Goal: Feedback & Contribution: Submit feedback/report problem

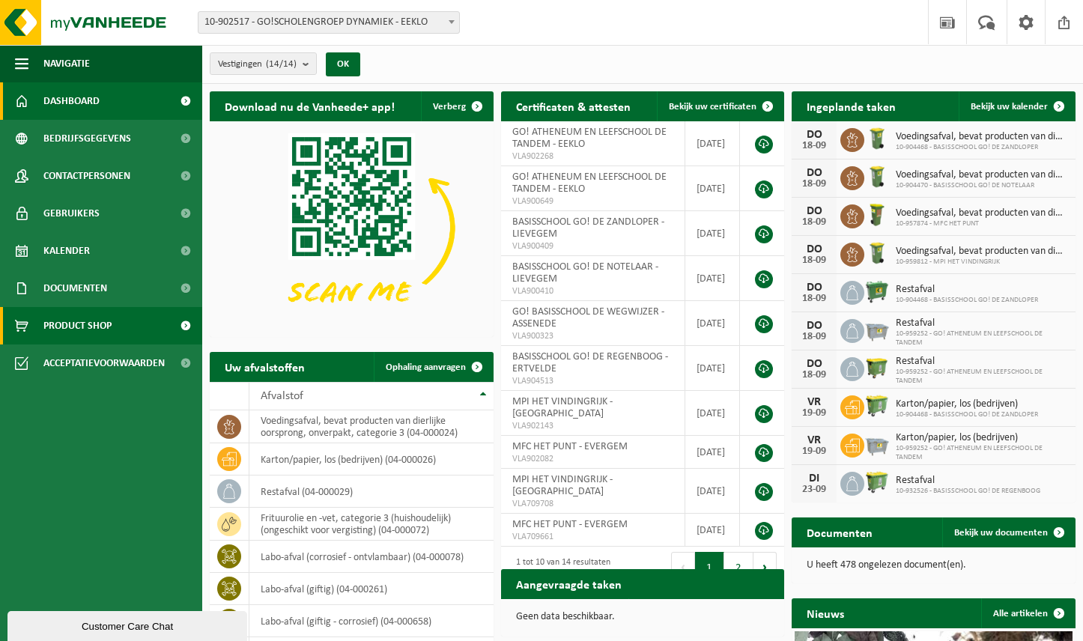
click at [94, 325] on span "Product Shop" at bounding box center [77, 325] width 68 height 37
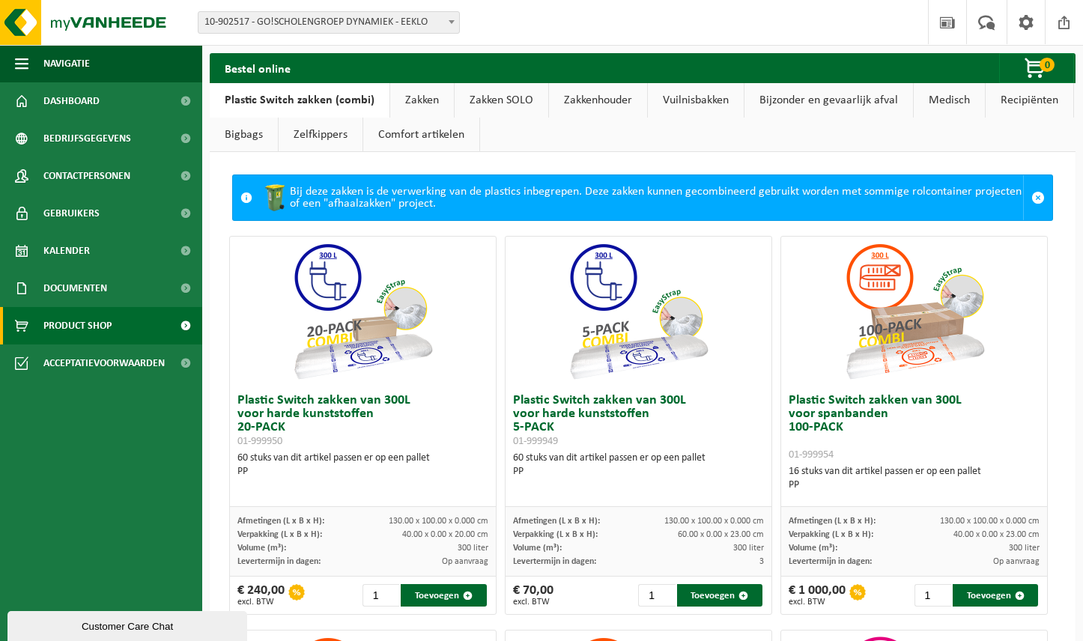
scroll to position [4, 0]
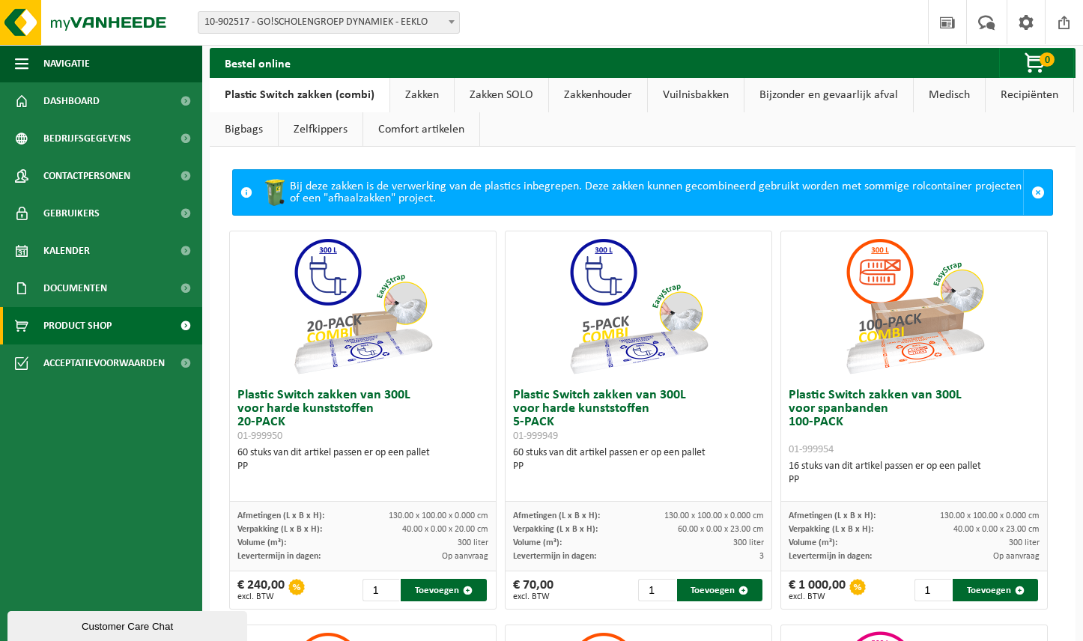
click at [414, 94] on link "Zakken" at bounding box center [422, 95] width 64 height 34
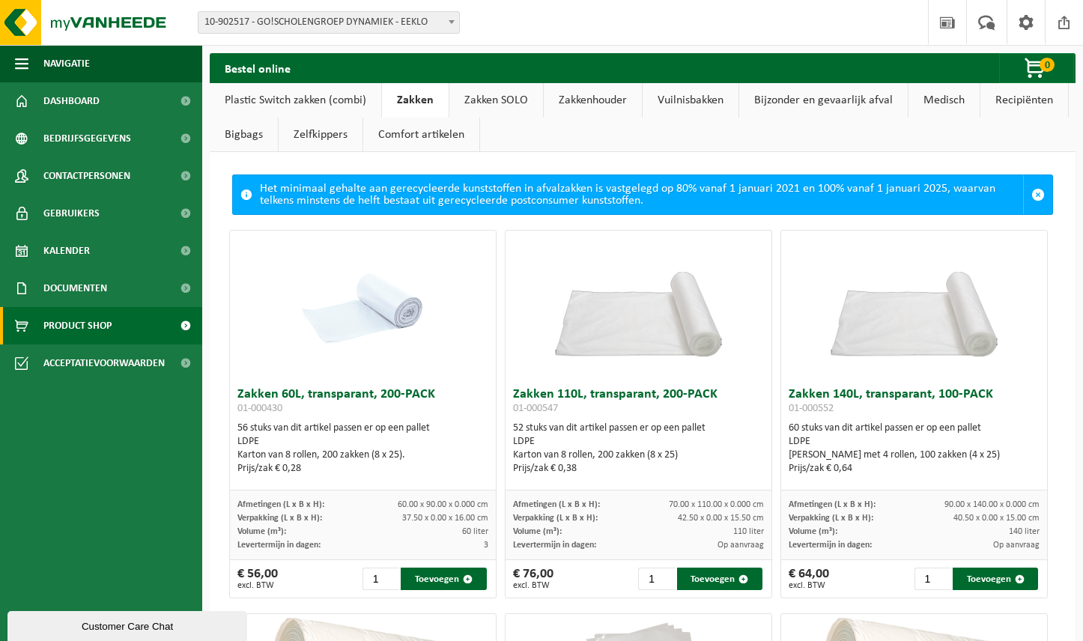
scroll to position [0, 0]
drag, startPoint x: 476, startPoint y: 100, endPoint x: 506, endPoint y: 118, distance: 35.2
click at [477, 100] on link "Zakken SOLO" at bounding box center [497, 100] width 94 height 34
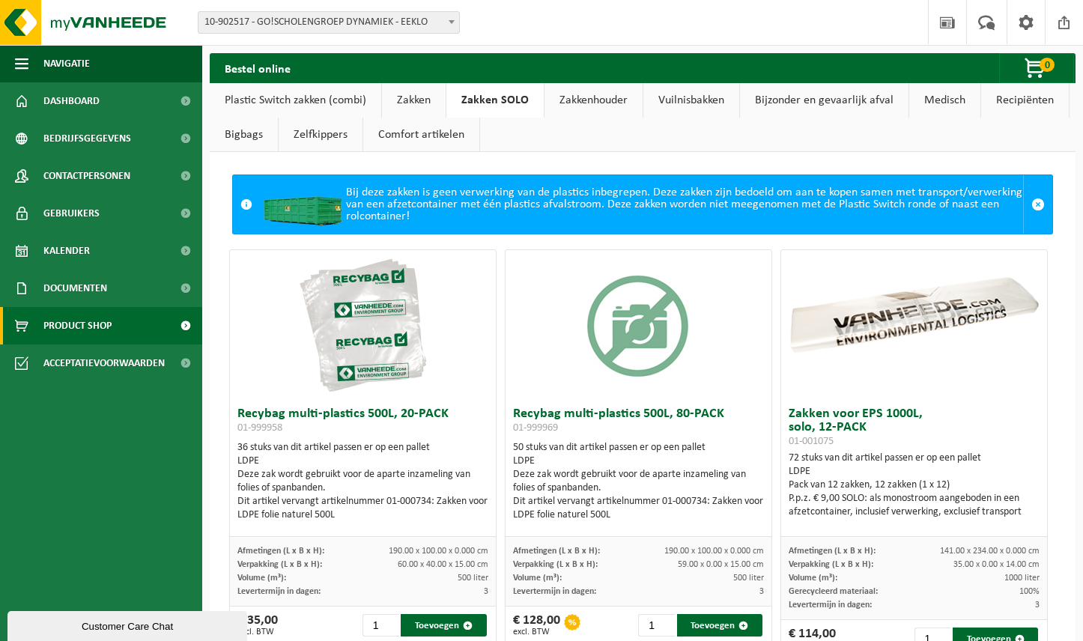
click at [590, 99] on link "Zakkenhouder" at bounding box center [594, 100] width 98 height 34
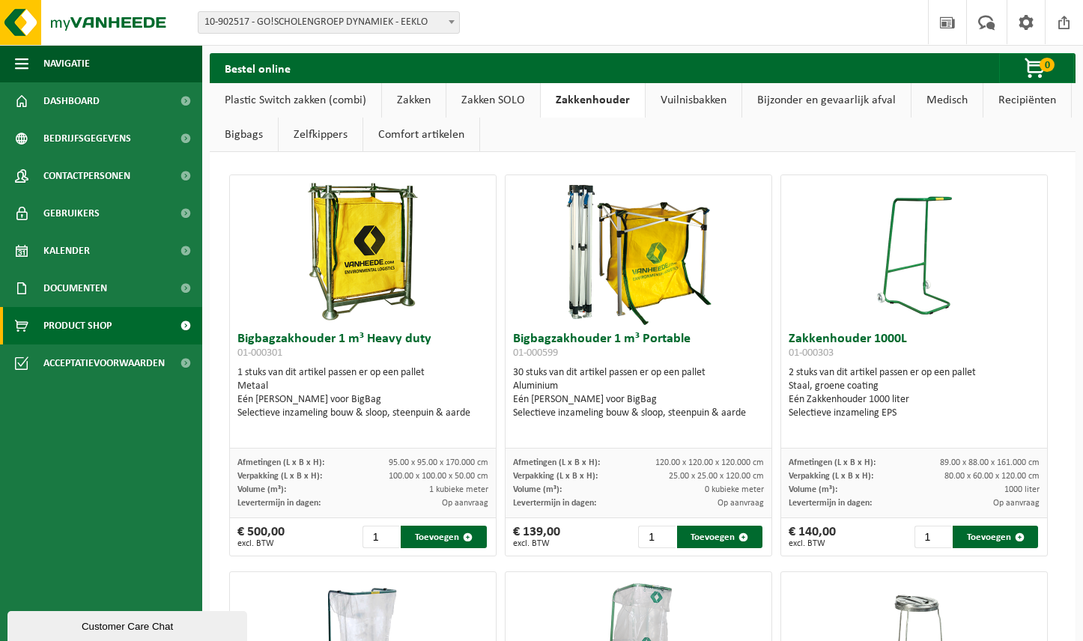
click at [713, 97] on link "Vuilnisbakken" at bounding box center [694, 100] width 96 height 34
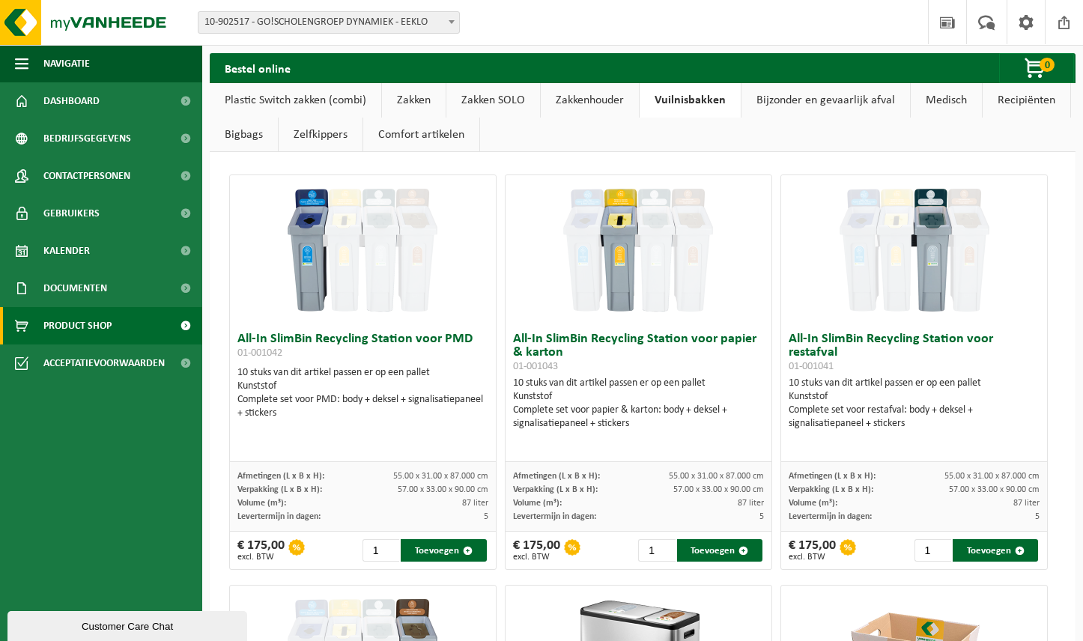
click at [246, 99] on link "Plastic Switch zakken (combi)" at bounding box center [296, 100] width 172 height 34
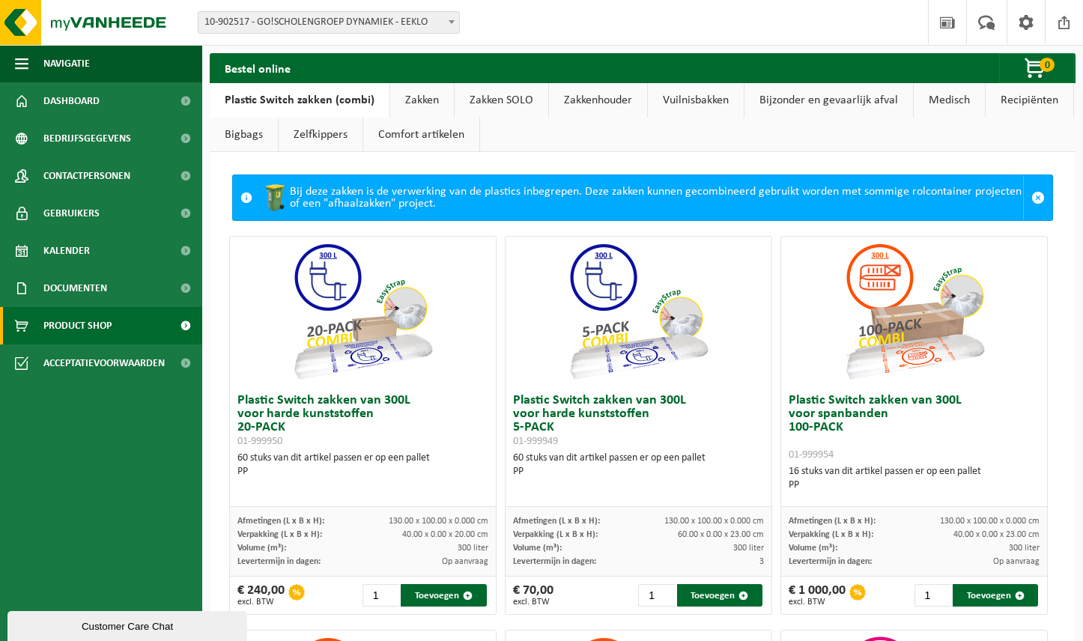
drag, startPoint x: 241, startPoint y: 136, endPoint x: 282, endPoint y: 161, distance: 48.4
click at [241, 136] on link "Bigbags" at bounding box center [244, 135] width 68 height 34
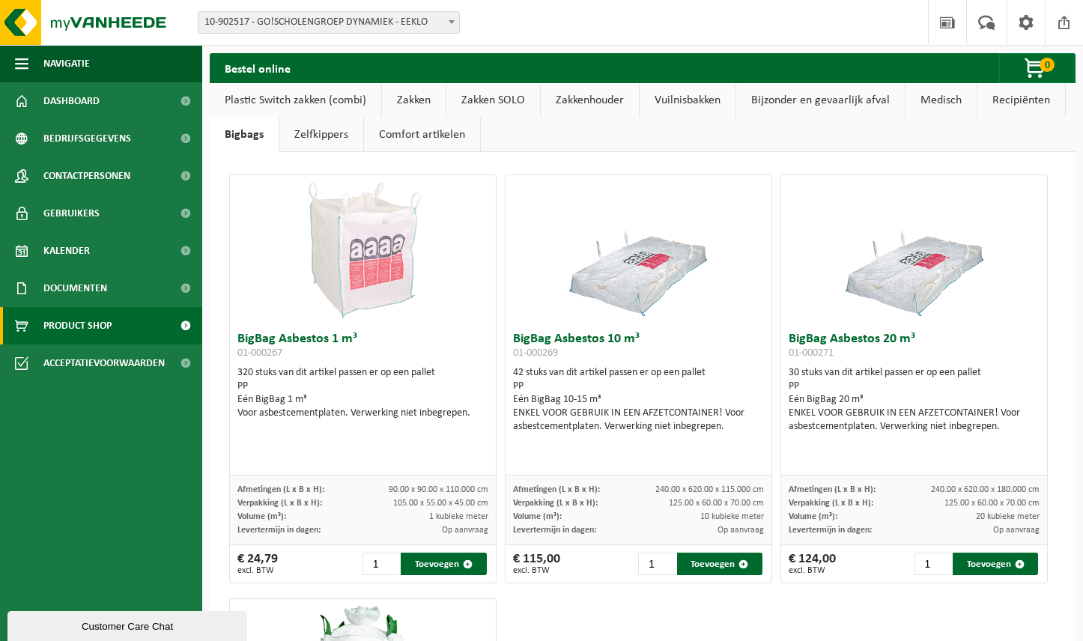
drag, startPoint x: 338, startPoint y: 131, endPoint x: 483, endPoint y: 151, distance: 146.7
click at [337, 131] on link "Zelfkippers" at bounding box center [321, 135] width 84 height 34
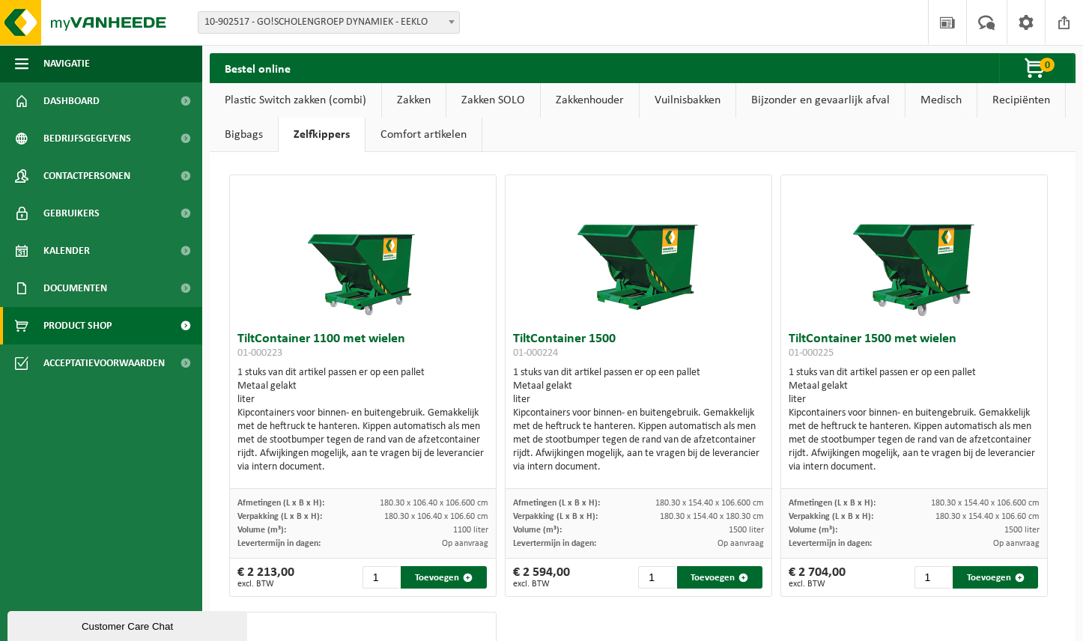
click at [436, 130] on link "Comfort artikelen" at bounding box center [424, 135] width 116 height 34
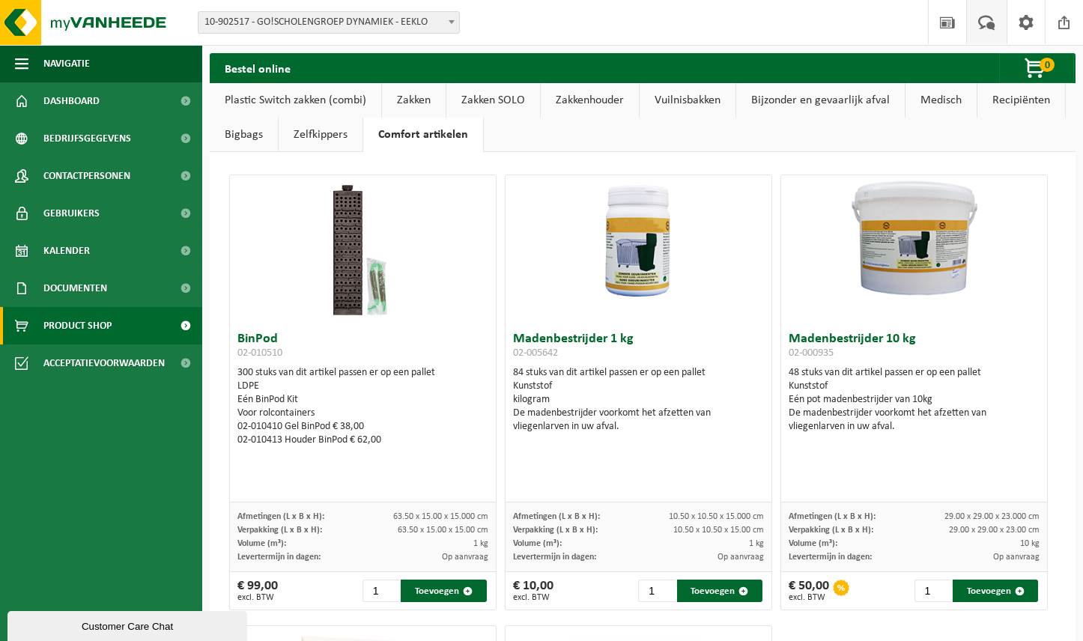
click at [986, 22] on span at bounding box center [987, 22] width 25 height 44
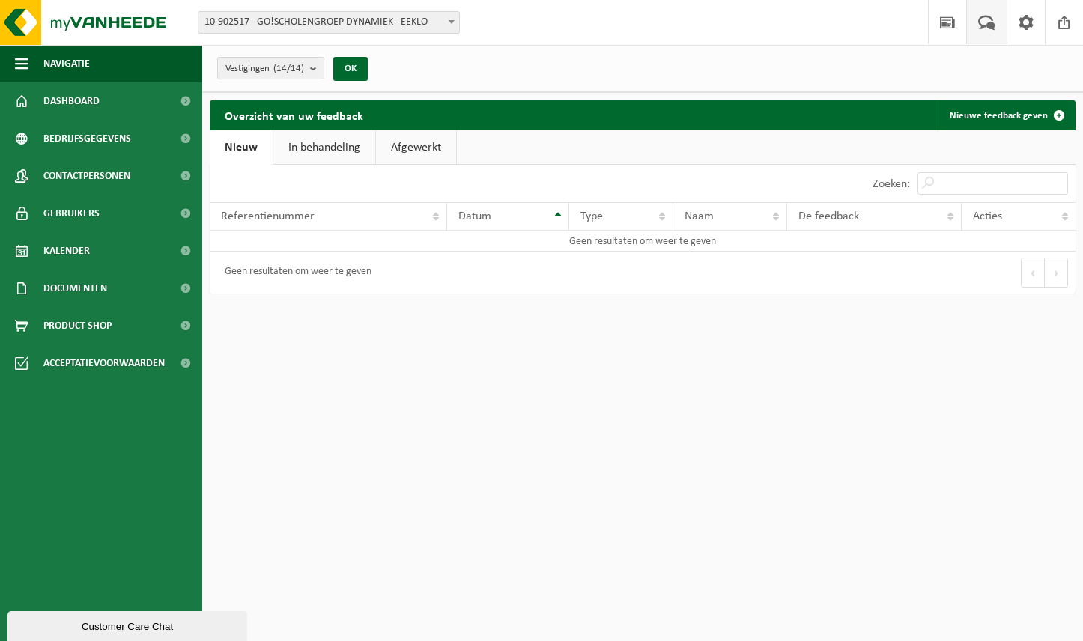
click at [324, 143] on link "In behandeling" at bounding box center [324, 147] width 102 height 34
click at [411, 145] on link "Afgewerkt" at bounding box center [418, 147] width 80 height 34
click at [303, 138] on link "In behandeling" at bounding box center [322, 147] width 102 height 34
drag, startPoint x: 257, startPoint y: 146, endPoint x: 269, endPoint y: 133, distance: 18.0
click at [258, 145] on link "Nieuw" at bounding box center [240, 147] width 61 height 34
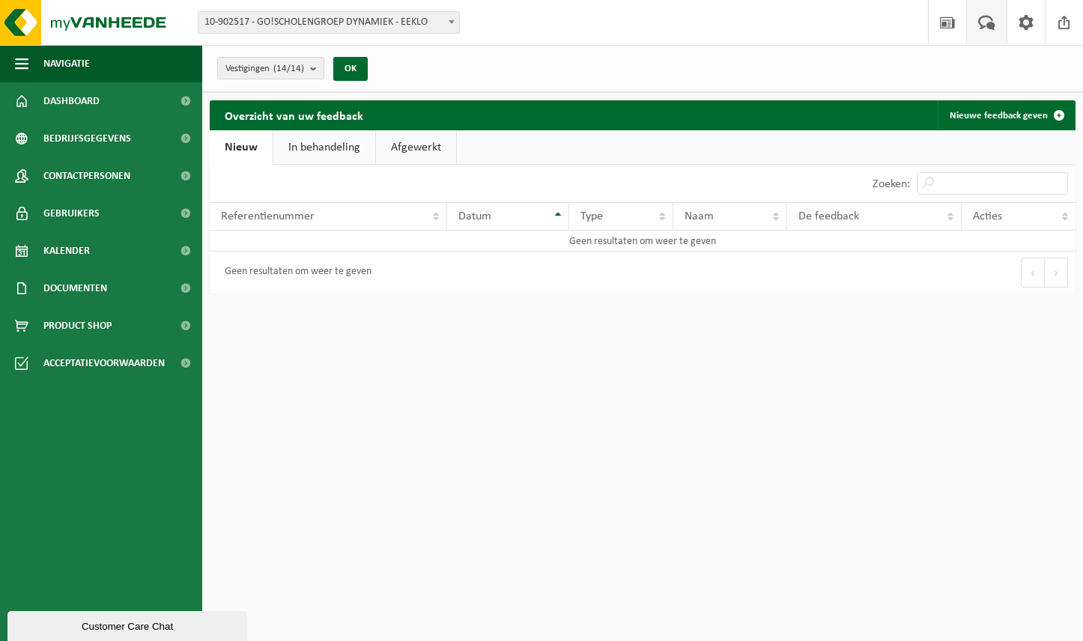
click at [301, 79] on div "Vestigingen (14/14) Alles selecteren Alles deselecteren GO!SCHOLENGROEP DYNAMIE…" at bounding box center [297, 68] width 175 height 32
click at [304, 65] on count "(14/14)" at bounding box center [288, 69] width 31 height 10
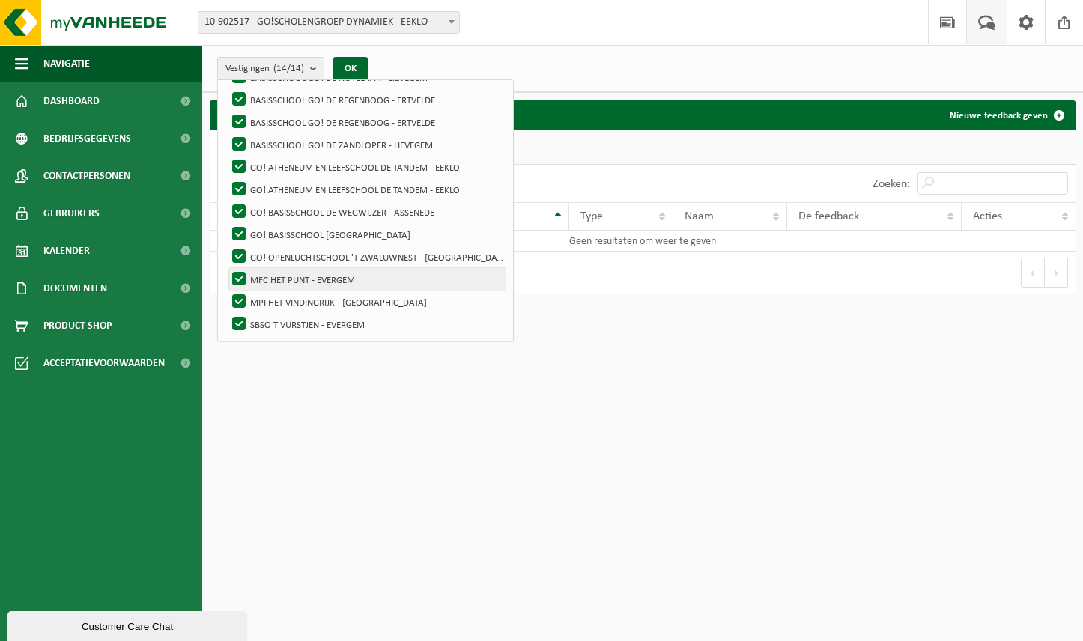
scroll to position [49, 0]
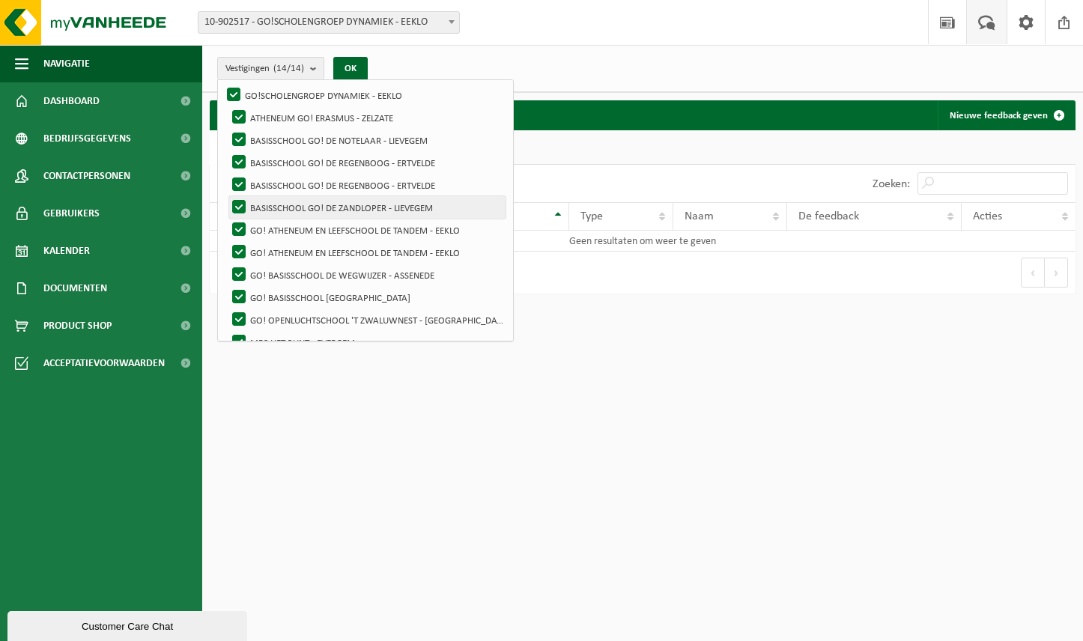
click at [337, 208] on label "BASISSCHOOL GO! DE ZANDLOPER - LIEVEGEM" at bounding box center [367, 207] width 276 height 22
click at [227, 196] on input "BASISSCHOOL GO! DE ZANDLOPER - LIEVEGEM" at bounding box center [226, 196] width 1 height 1
checkbox input "false"
click at [310, 94] on label "GO!SCHOLENGROEP DYNAMIEK - EEKLO" at bounding box center [365, 95] width 282 height 22
click at [222, 84] on input "GO!SCHOLENGROEP DYNAMIEK - EEKLO" at bounding box center [221, 83] width 1 height 1
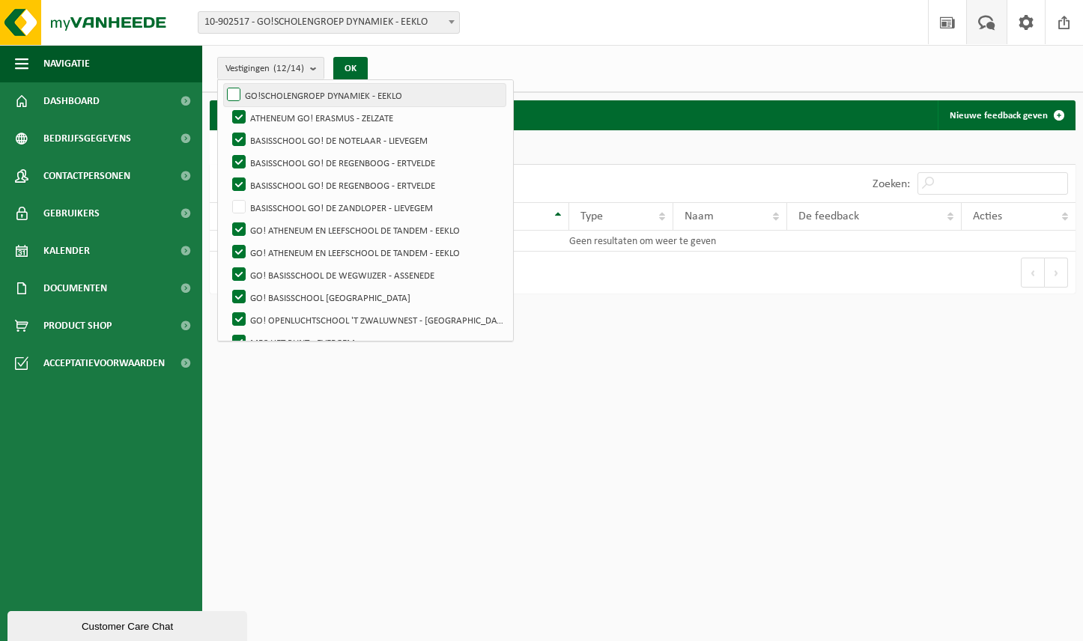
click at [233, 91] on label "GO!SCHOLENGROEP DYNAMIEK - EEKLO" at bounding box center [365, 95] width 282 height 22
click at [222, 84] on input "GO!SCHOLENGROEP DYNAMIEK - EEKLO" at bounding box center [221, 83] width 1 height 1
click at [232, 94] on label "GO!SCHOLENGROEP DYNAMIEK - EEKLO" at bounding box center [365, 95] width 282 height 22
click at [222, 84] on input "GO!SCHOLENGROEP DYNAMIEK - EEKLO" at bounding box center [221, 83] width 1 height 1
checkbox input "false"
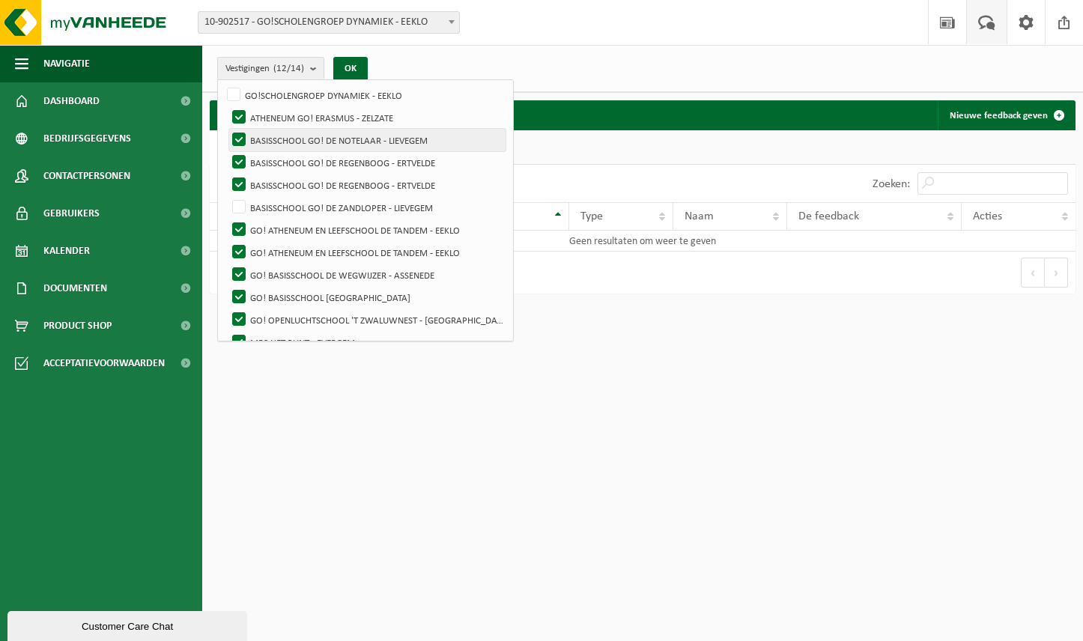
drag, startPoint x: 239, startPoint y: 111, endPoint x: 241, endPoint y: 132, distance: 21.0
click at [240, 113] on label "ATHENEUM GO! ERASMUS - ZELZATE" at bounding box center [367, 117] width 276 height 22
click at [227, 106] on input "ATHENEUM GO! ERASMUS - ZELZATE" at bounding box center [226, 106] width 1 height 1
checkbox input "false"
drag, startPoint x: 241, startPoint y: 143, endPoint x: 239, endPoint y: 159, distance: 15.9
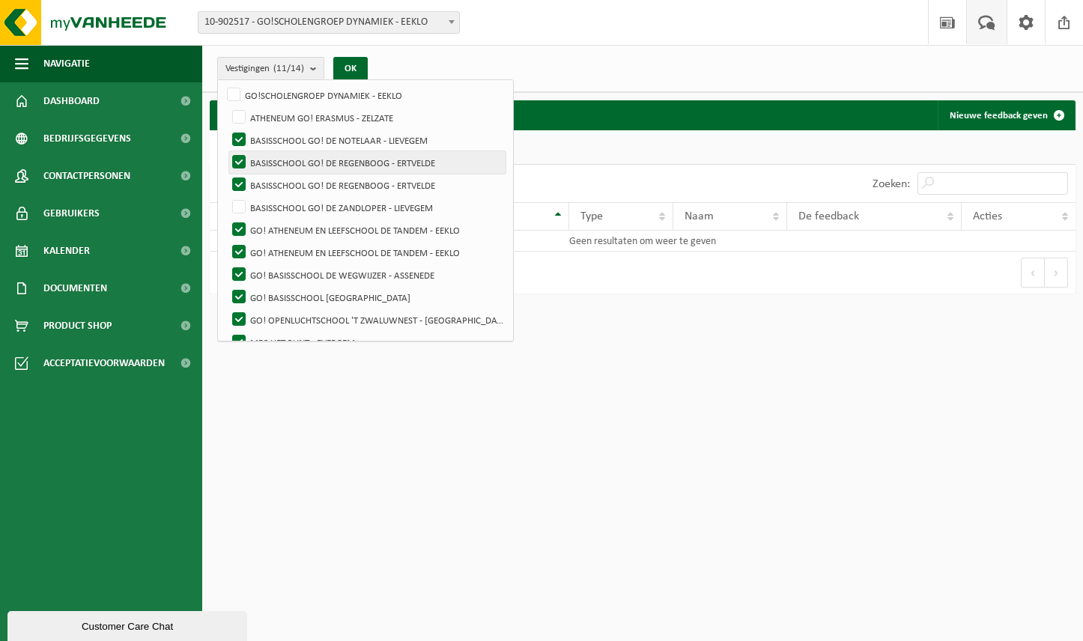
click at [241, 143] on label "BASISSCHOOL GO! DE NOTELAAR - LIEVEGEM" at bounding box center [367, 140] width 276 height 22
click at [227, 129] on input "BASISSCHOOL GO! DE NOTELAAR - LIEVEGEM" at bounding box center [226, 128] width 1 height 1
checkbox input "false"
click at [239, 167] on label "BASISSCHOOL GO! DE REGENBOOG - ERTVELDE" at bounding box center [367, 162] width 276 height 22
click at [227, 151] on input "BASISSCHOOL GO! DE REGENBOOG - ERTVELDE" at bounding box center [226, 151] width 1 height 1
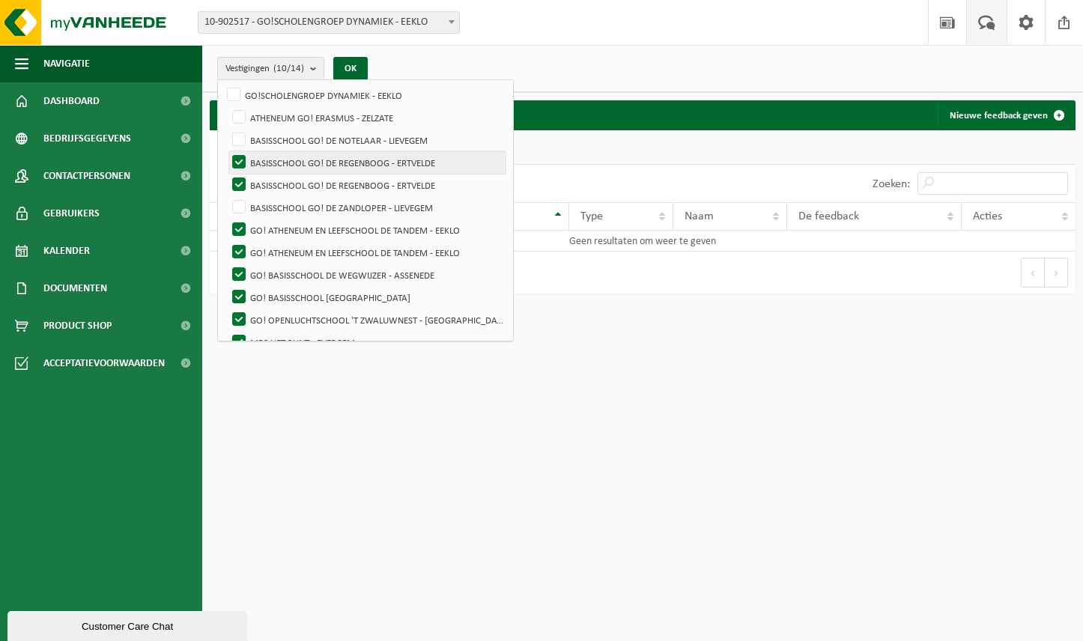
checkbox input "false"
drag, startPoint x: 238, startPoint y: 181, endPoint x: 248, endPoint y: 184, distance: 10.9
click at [238, 180] on label "BASISSCHOOL GO! DE REGENBOOG - ERTVELDE" at bounding box center [367, 185] width 276 height 22
click at [227, 174] on input "BASISSCHOOL GO! DE REGENBOOG - ERTVELDE" at bounding box center [226, 173] width 1 height 1
checkbox input "false"
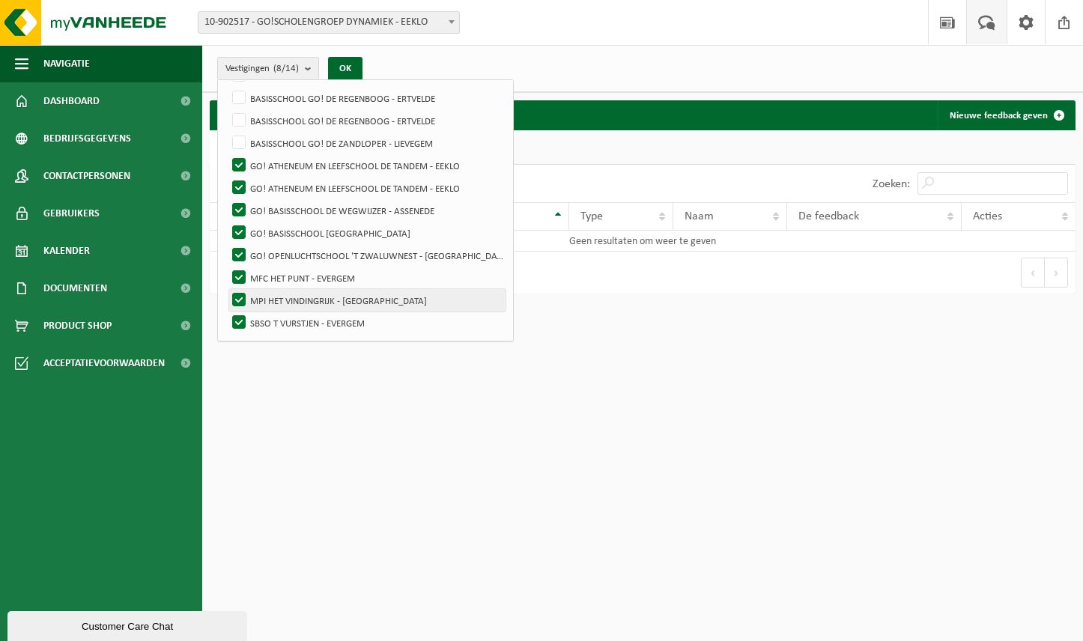
scroll to position [112, 0]
drag, startPoint x: 236, startPoint y: 323, endPoint x: 238, endPoint y: 311, distance: 12.2
click at [238, 319] on label "SBSO T VURSTJEN - EVERGEM" at bounding box center [367, 324] width 276 height 22
click at [227, 313] on input "SBSO T VURSTJEN - EVERGEM" at bounding box center [226, 312] width 1 height 1
checkbox input "false"
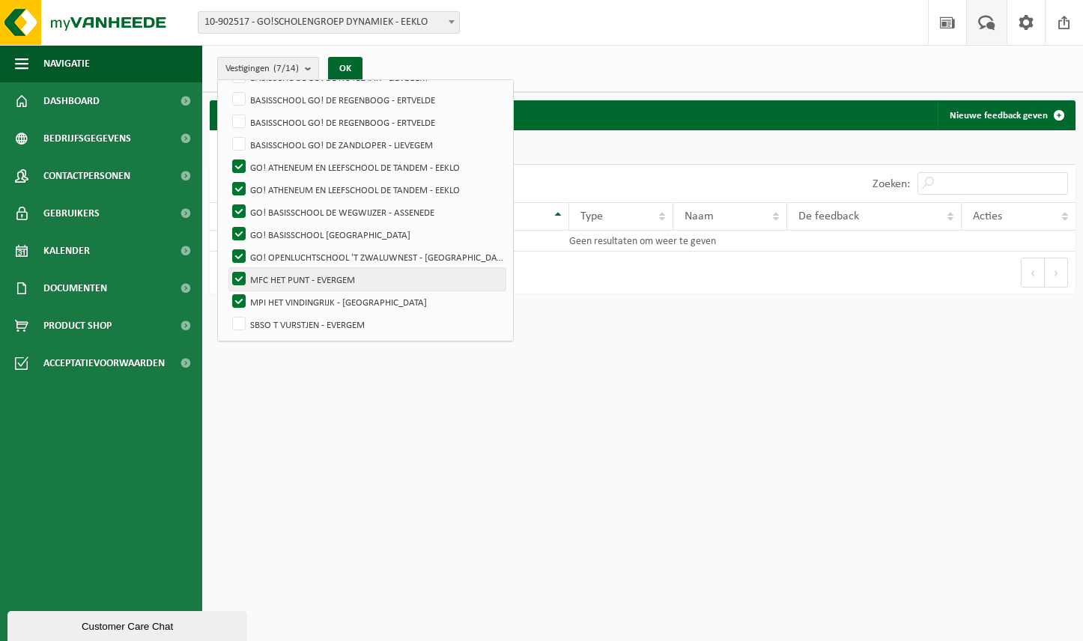
drag, startPoint x: 240, startPoint y: 297, endPoint x: 239, endPoint y: 284, distance: 13.5
click at [240, 295] on label "MPI HET VINDINGRIJK - [GEOGRAPHIC_DATA]" at bounding box center [367, 302] width 276 height 22
click at [227, 291] on input "MPI HET VINDINGRIJK - [GEOGRAPHIC_DATA]" at bounding box center [226, 290] width 1 height 1
checkbox input "false"
click at [241, 275] on label "MFC HET PUNT - EVERGEM" at bounding box center [367, 279] width 276 height 22
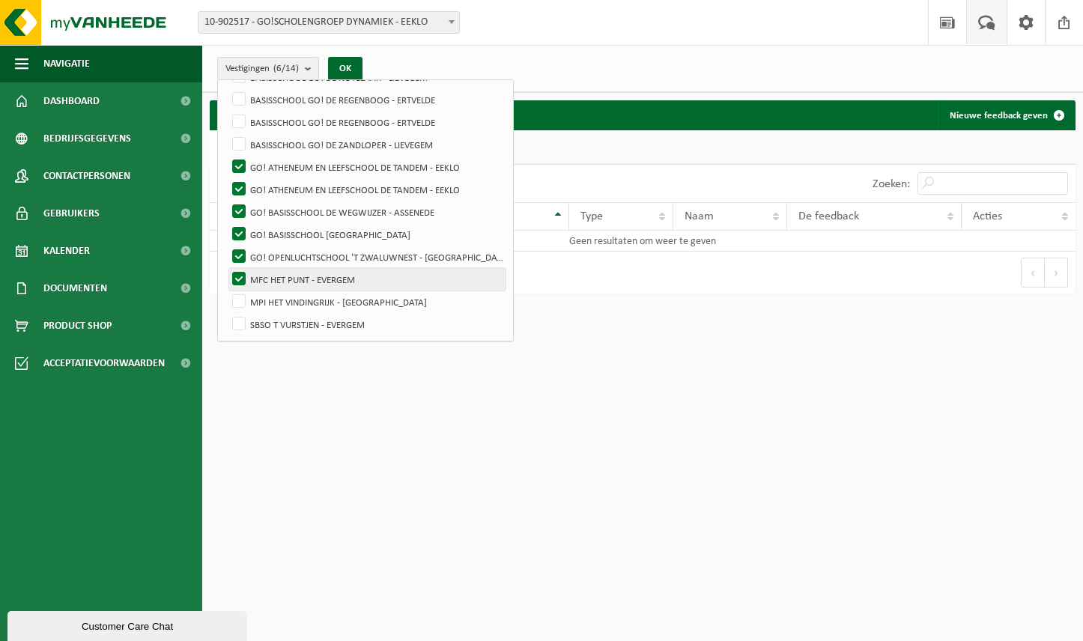
click at [227, 268] on input "MFC HET PUNT - EVERGEM" at bounding box center [226, 267] width 1 height 1
checkbox input "false"
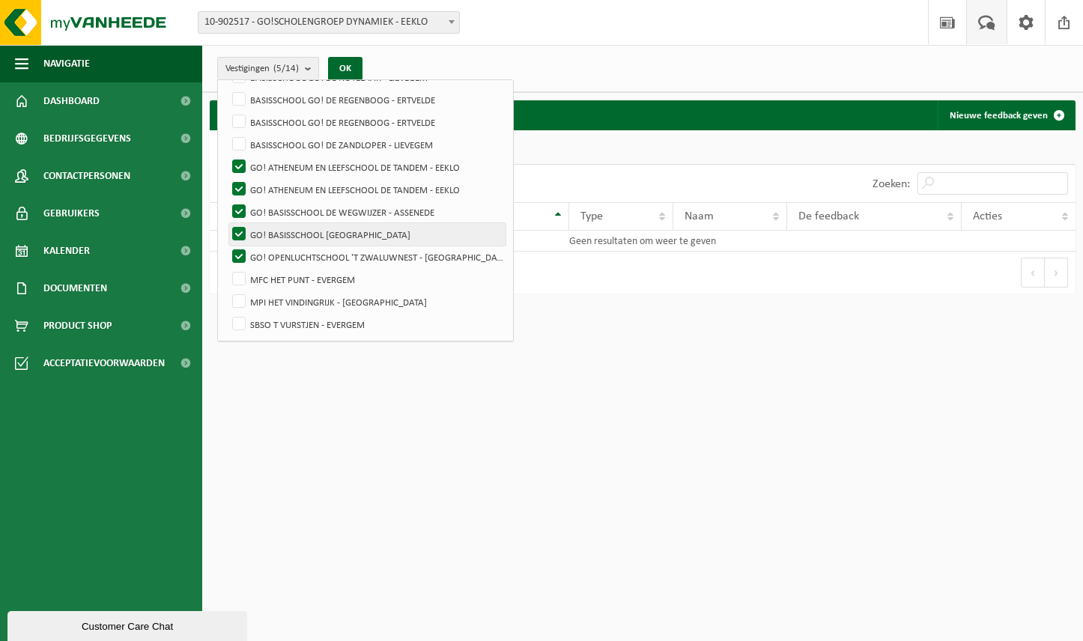
drag, startPoint x: 241, startPoint y: 251, endPoint x: 240, endPoint y: 238, distance: 12.8
click at [241, 250] on label "GO! OPENLUCHTSCHOOL 'T ZWALUWNEST - [GEOGRAPHIC_DATA]" at bounding box center [367, 257] width 276 height 22
click at [227, 246] on input "GO! OPENLUCHTSCHOOL 'T ZWALUWNEST - [GEOGRAPHIC_DATA]" at bounding box center [226, 245] width 1 height 1
checkbox input "false"
drag, startPoint x: 240, startPoint y: 235, endPoint x: 237, endPoint y: 211, distance: 24.2
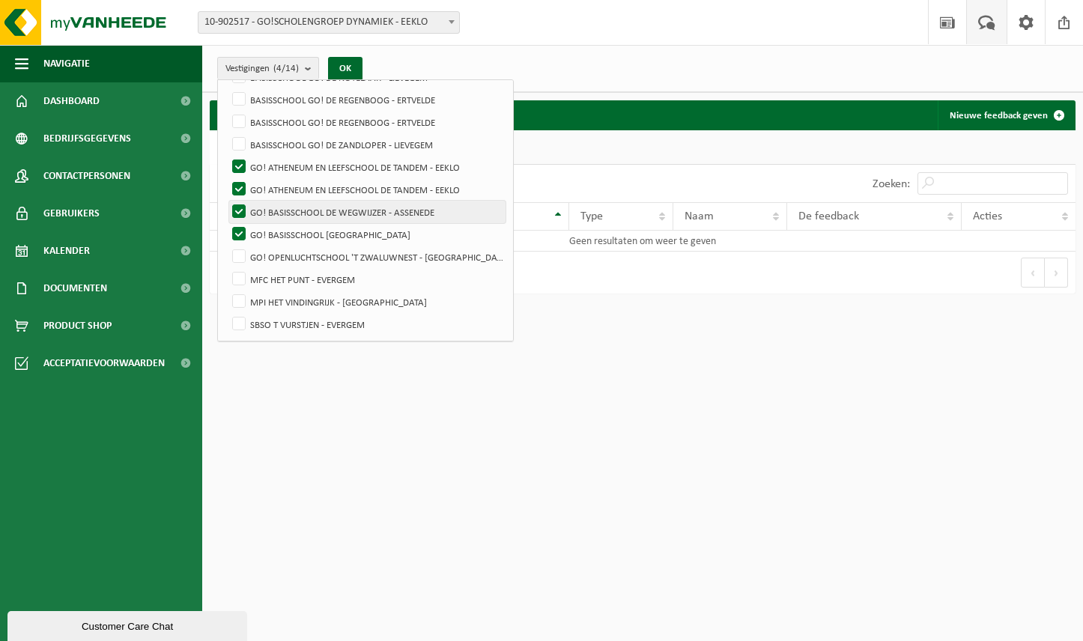
click at [240, 235] on label "GO! BASISSCHOOL [GEOGRAPHIC_DATA]" at bounding box center [367, 234] width 276 height 22
click at [227, 223] on input "GO! BASISSCHOOL [GEOGRAPHIC_DATA]" at bounding box center [226, 223] width 1 height 1
checkbox input "false"
click at [237, 208] on label "GO! BASISSCHOOL DE WEGWIJZER - ASSENEDE" at bounding box center [367, 212] width 276 height 22
click at [227, 201] on input "GO! BASISSCHOOL DE WEGWIJZER - ASSENEDE" at bounding box center [226, 200] width 1 height 1
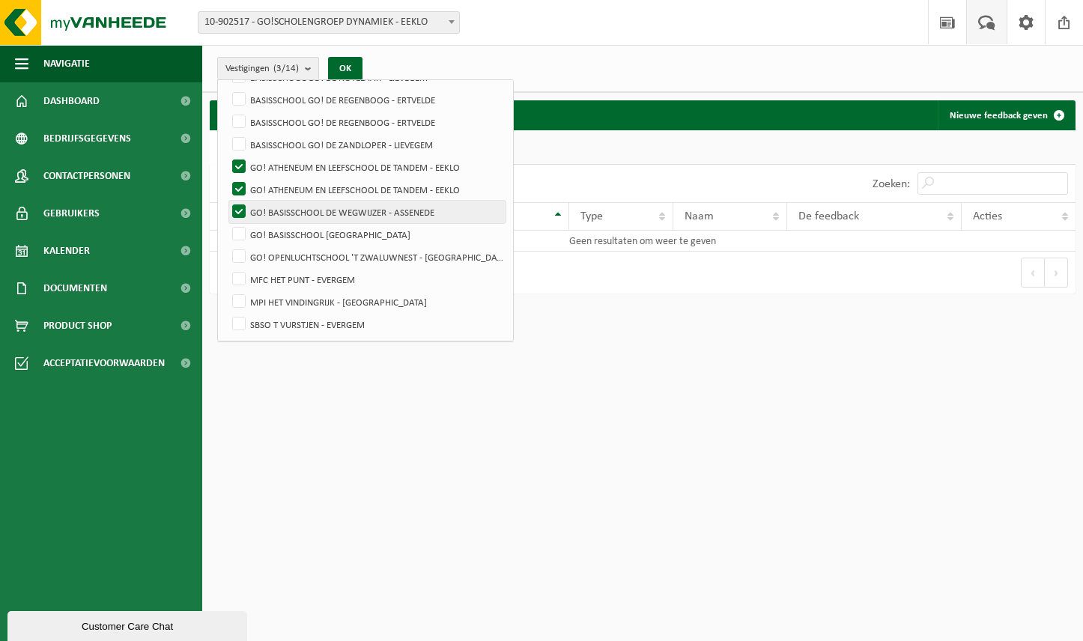
checkbox input "false"
click at [240, 191] on label "GO! ATHENEUM EN LEEFSCHOOL DE TANDEM - EEKLO" at bounding box center [367, 189] width 276 height 22
click at [227, 178] on input "GO! ATHENEUM EN LEEFSCHOOL DE TANDEM - EEKLO" at bounding box center [226, 178] width 1 height 1
checkbox input "false"
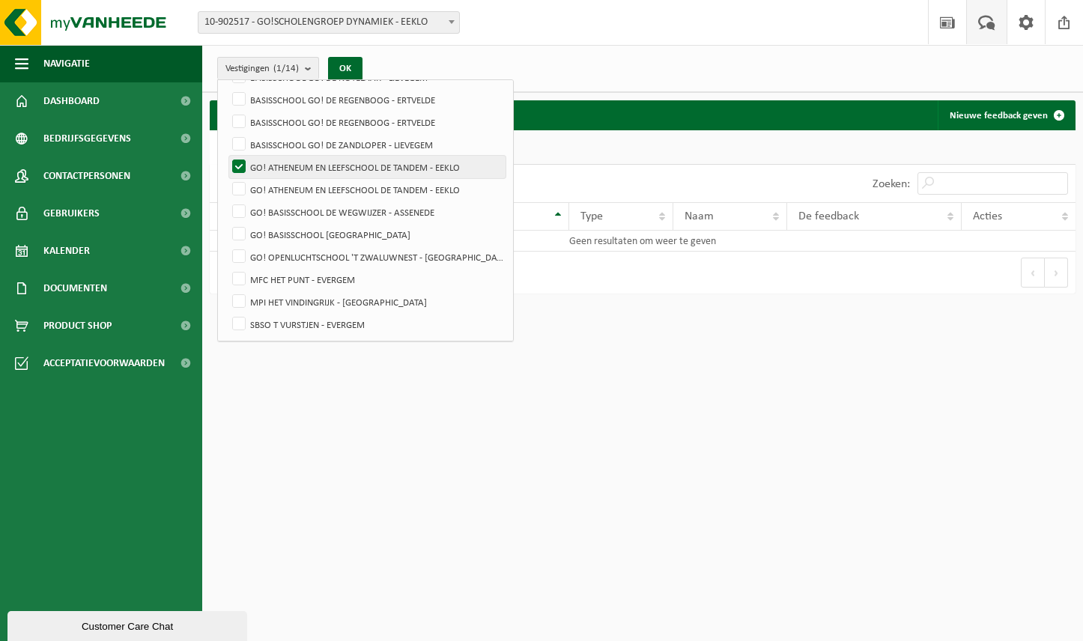
click at [240, 169] on label "GO! ATHENEUM EN LEEFSCHOOL DE TANDEM - EEKLO" at bounding box center [367, 167] width 276 height 22
click at [227, 156] on input "GO! ATHENEUM EN LEEFSCHOOL DE TANDEM - EEKLO" at bounding box center [226, 155] width 1 height 1
checkbox input "false"
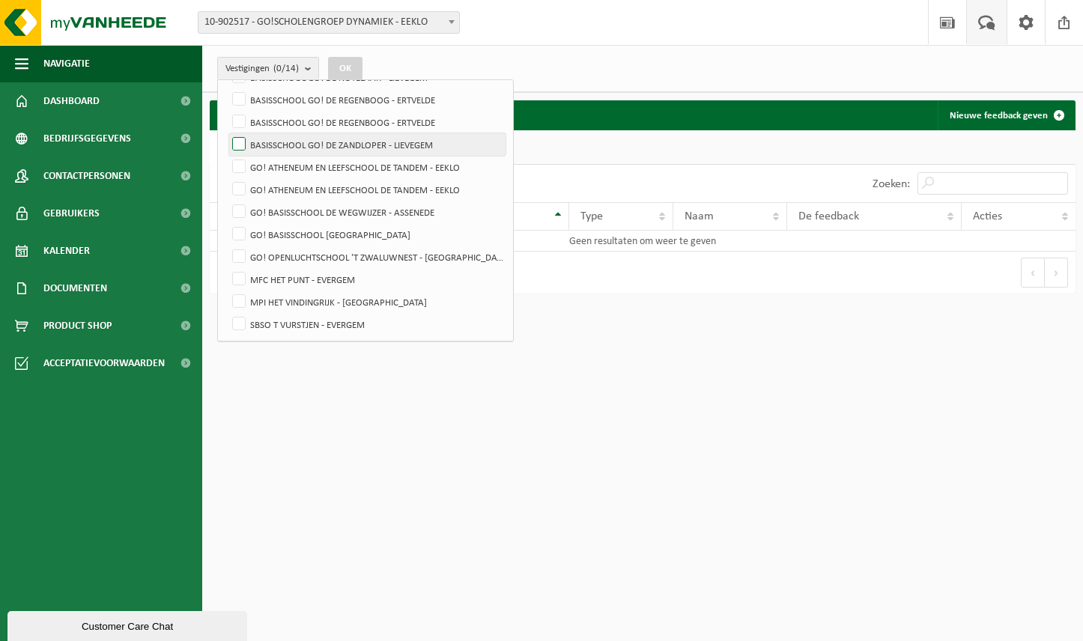
click at [242, 147] on label "BASISSCHOOL GO! DE ZANDLOPER - LIEVEGEM" at bounding box center [367, 144] width 276 height 22
click at [227, 133] on input "BASISSCHOOL GO! DE ZANDLOPER - LIEVEGEM" at bounding box center [226, 133] width 1 height 1
checkbox input "true"
click at [357, 67] on button "OK" at bounding box center [345, 69] width 34 height 24
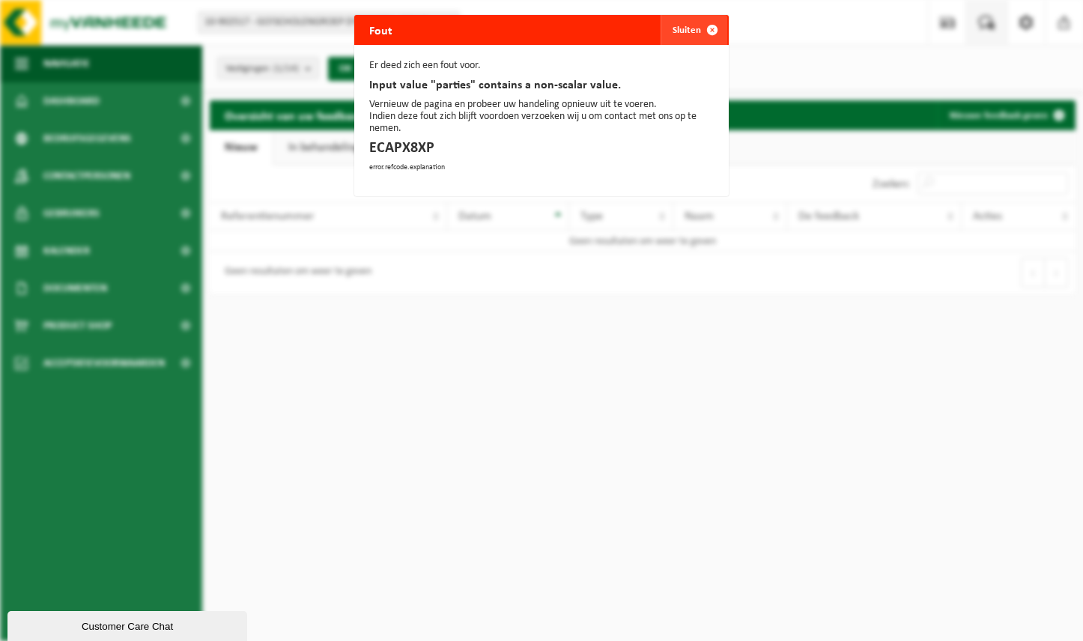
click at [693, 34] on button "Sluiten" at bounding box center [694, 30] width 67 height 30
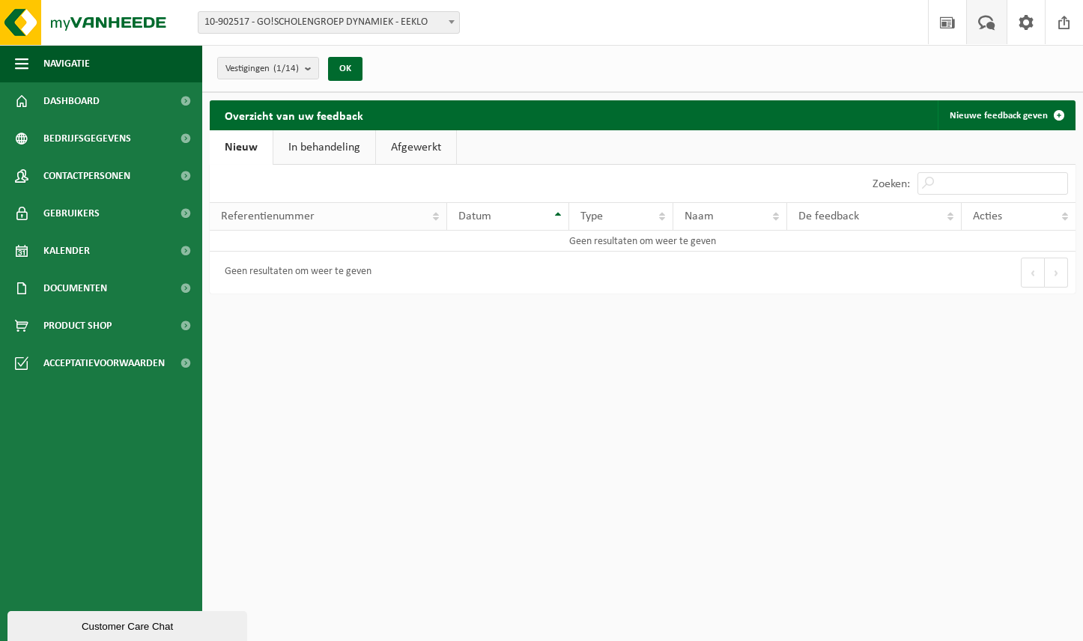
scroll to position [0, 1]
click at [1017, 119] on link "Nieuwe feedback geven" at bounding box center [1006, 115] width 136 height 30
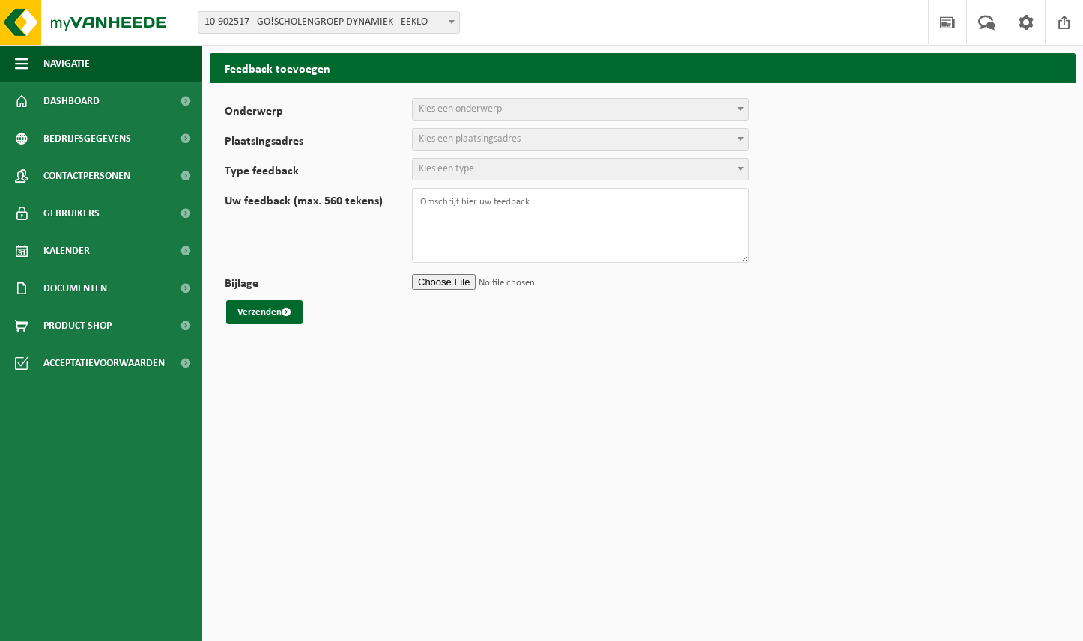
select select
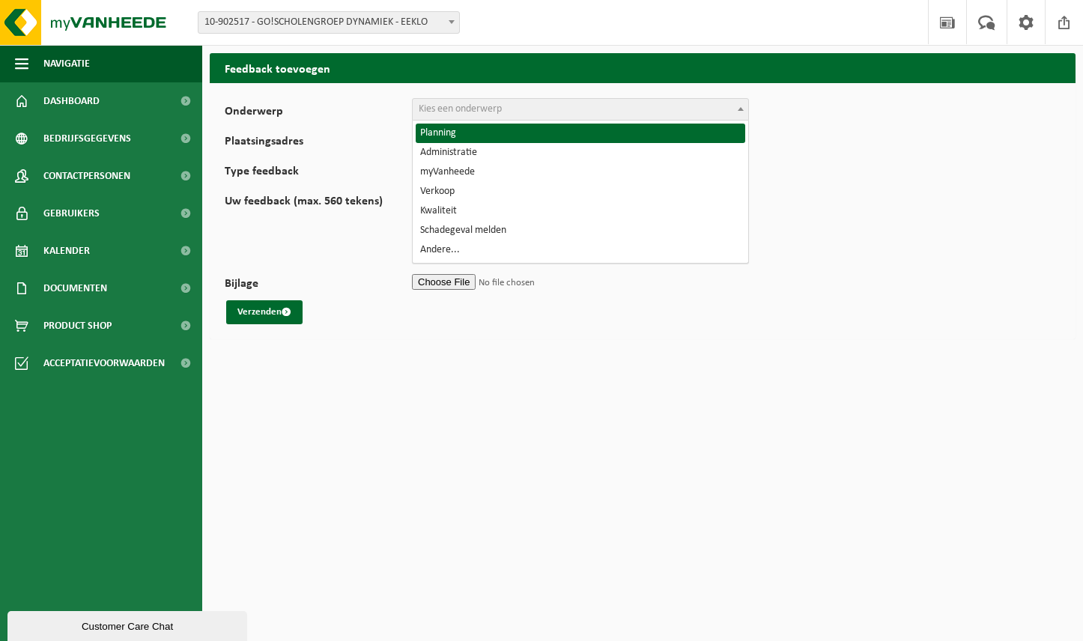
click at [481, 110] on span "Kies een onderwerp" at bounding box center [460, 108] width 83 height 11
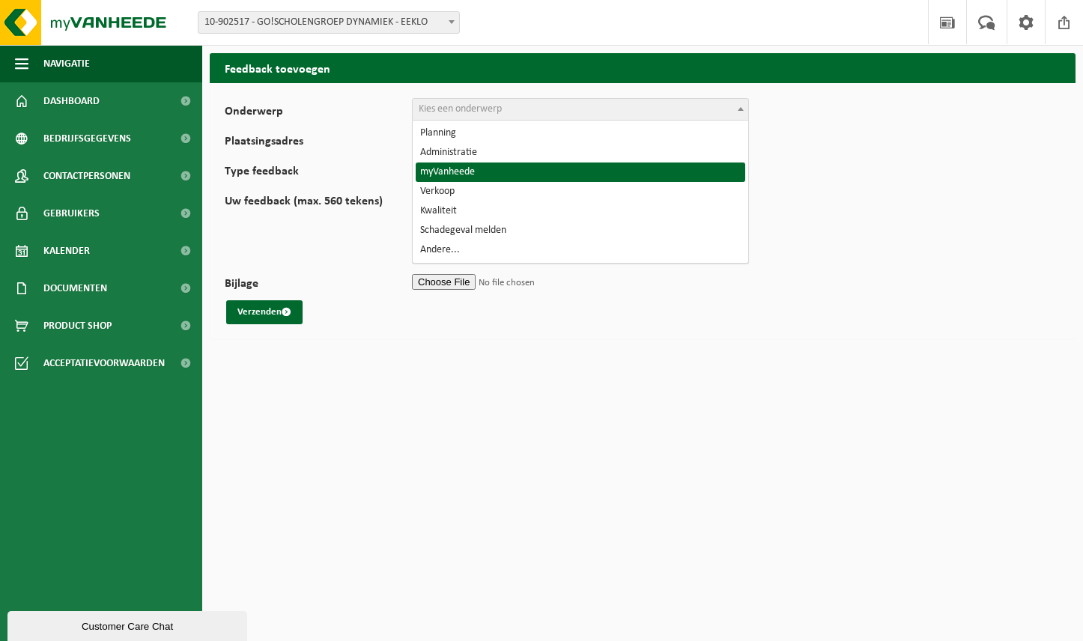
select select "11"
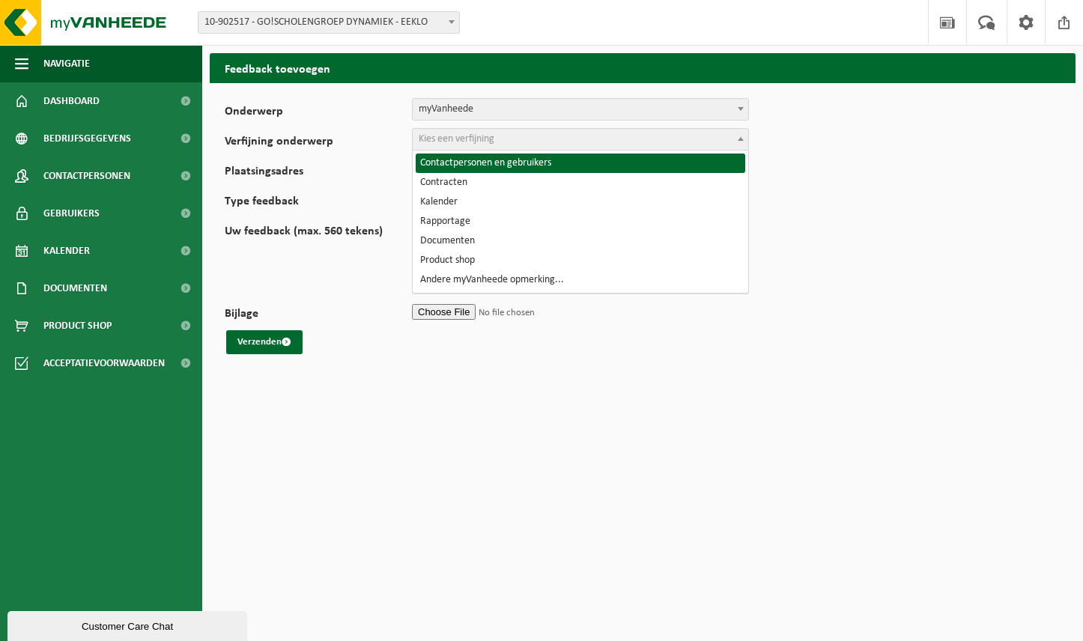
click at [455, 143] on span "Kies een verfijning" at bounding box center [457, 138] width 76 height 11
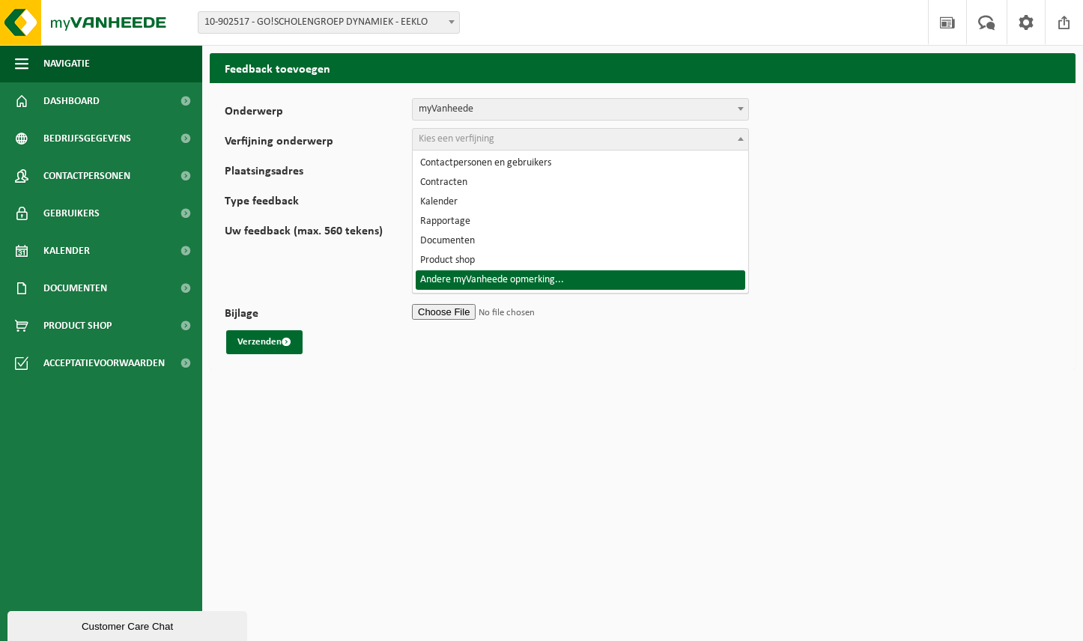
select select "18"
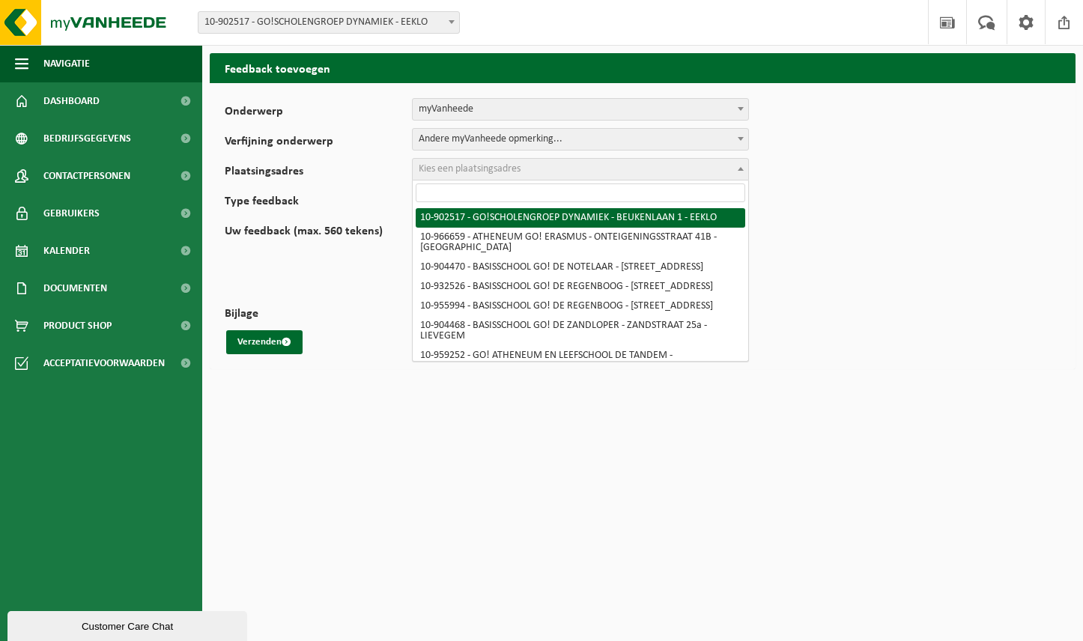
click at [472, 170] on span "Kies een plaatsingsadres" at bounding box center [470, 168] width 102 height 11
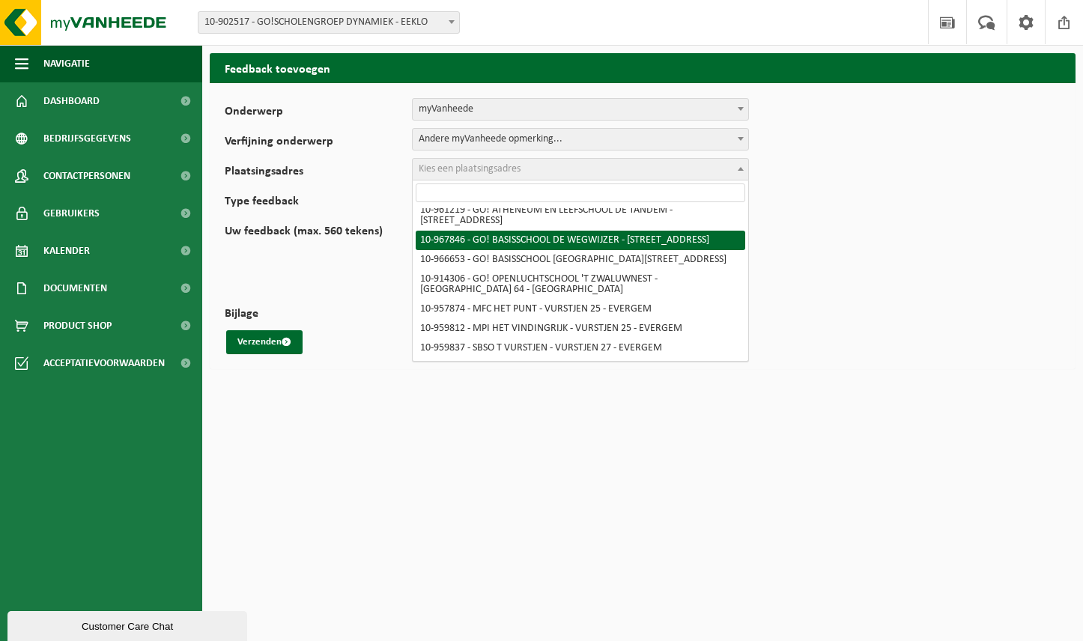
scroll to position [130, 0]
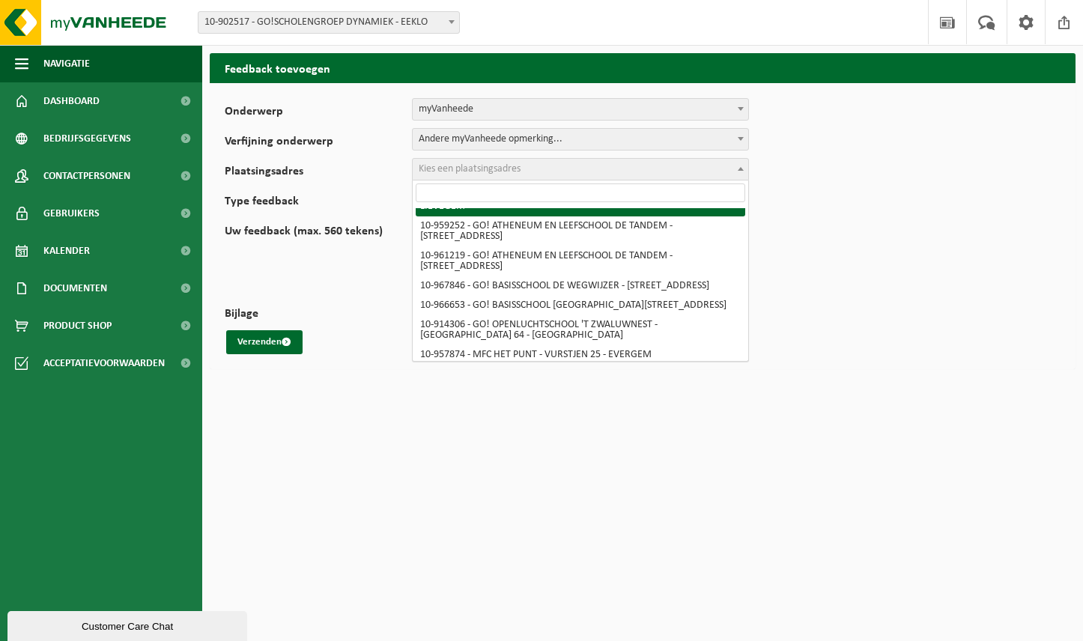
select select "121698"
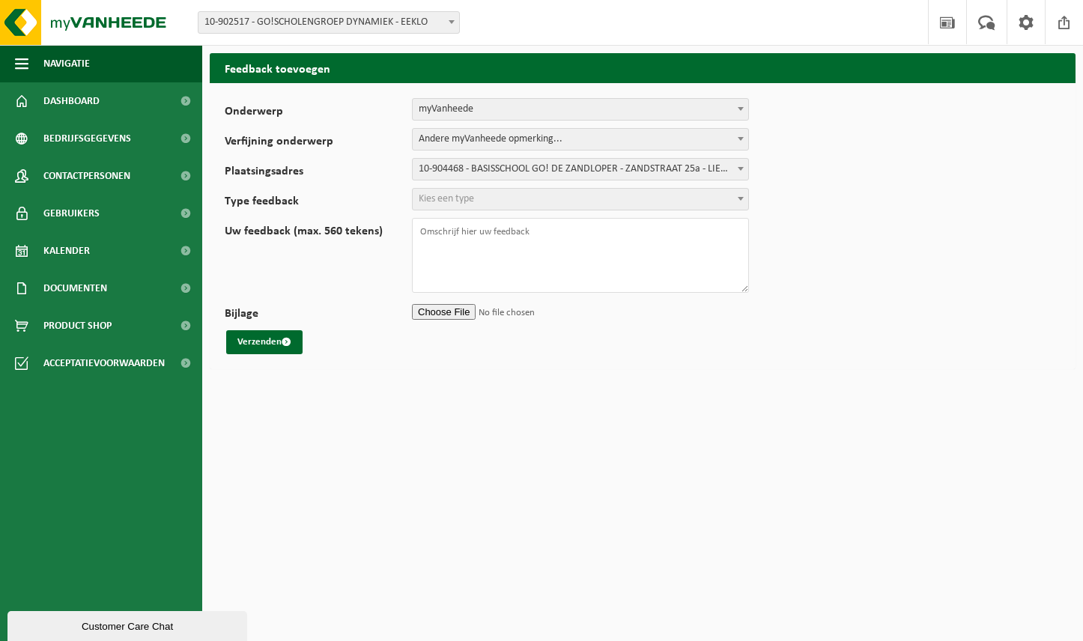
click at [472, 195] on span "Kies een type" at bounding box center [446, 198] width 55 height 11
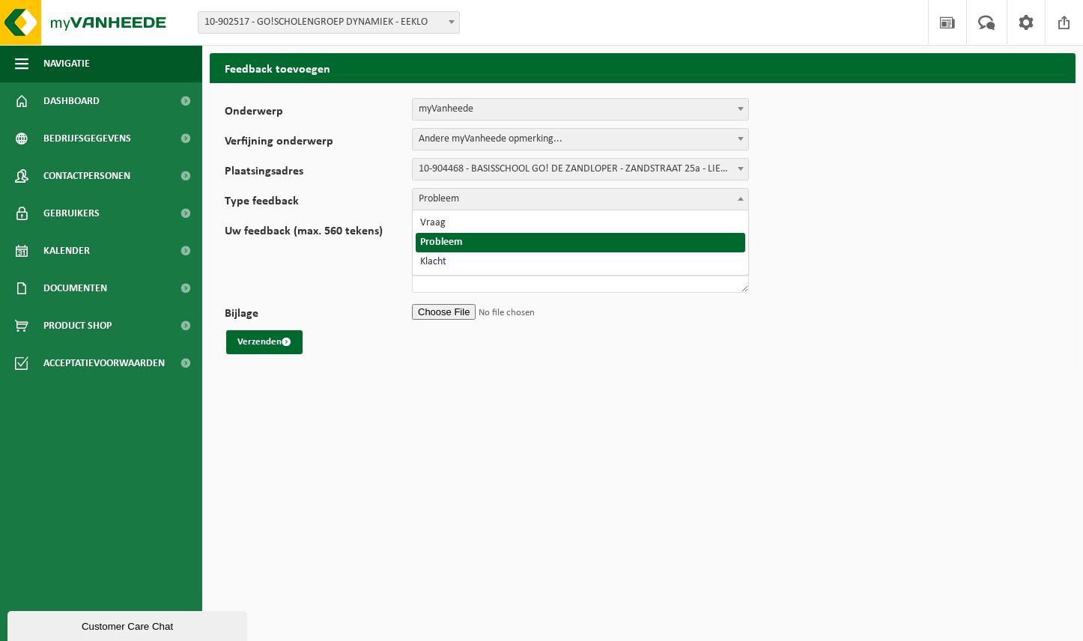
click at [472, 197] on span "Probleem" at bounding box center [581, 199] width 336 height 21
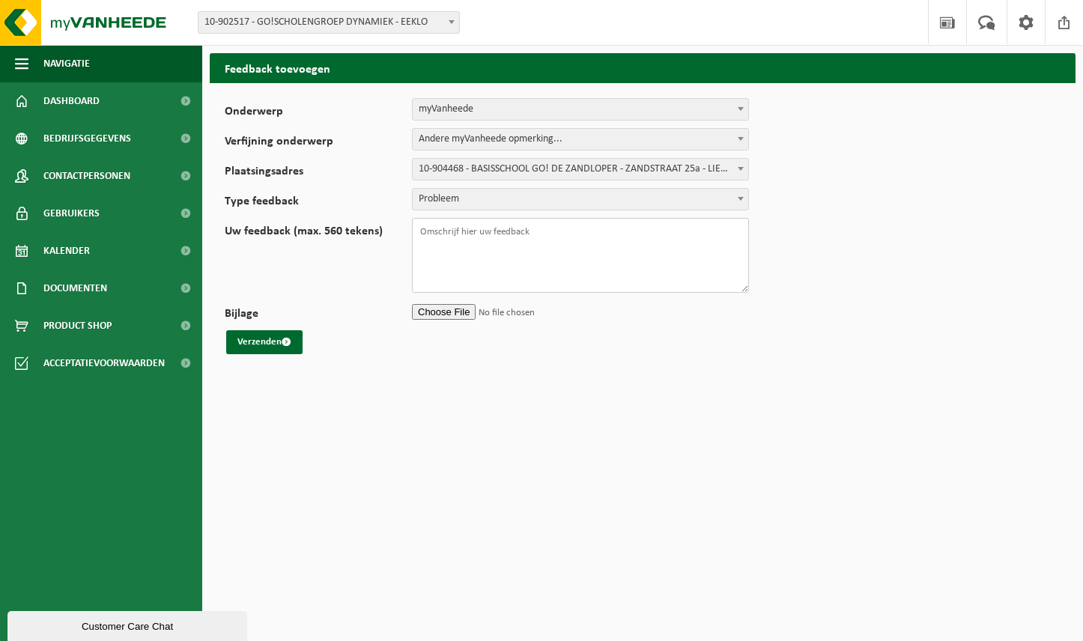
click at [444, 247] on textarea "Uw feedback (max. 560 tekens)" at bounding box center [580, 255] width 337 height 75
click at [455, 244] on textarea "Uw feedback (max. 560 tekens)" at bounding box center [580, 255] width 337 height 75
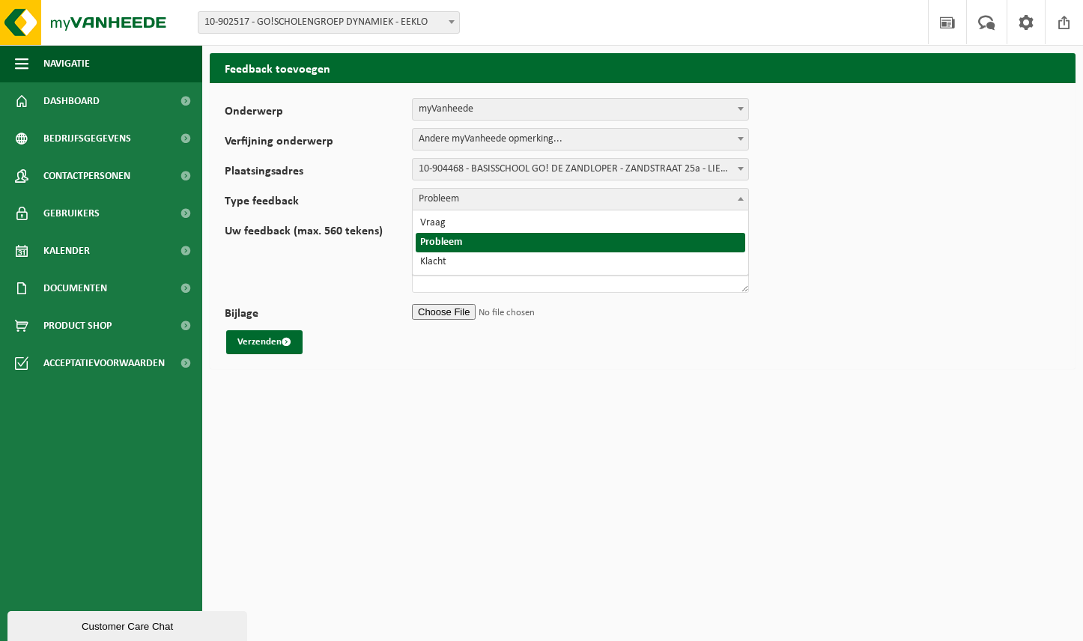
click at [447, 191] on span "Probleem" at bounding box center [581, 199] width 336 height 21
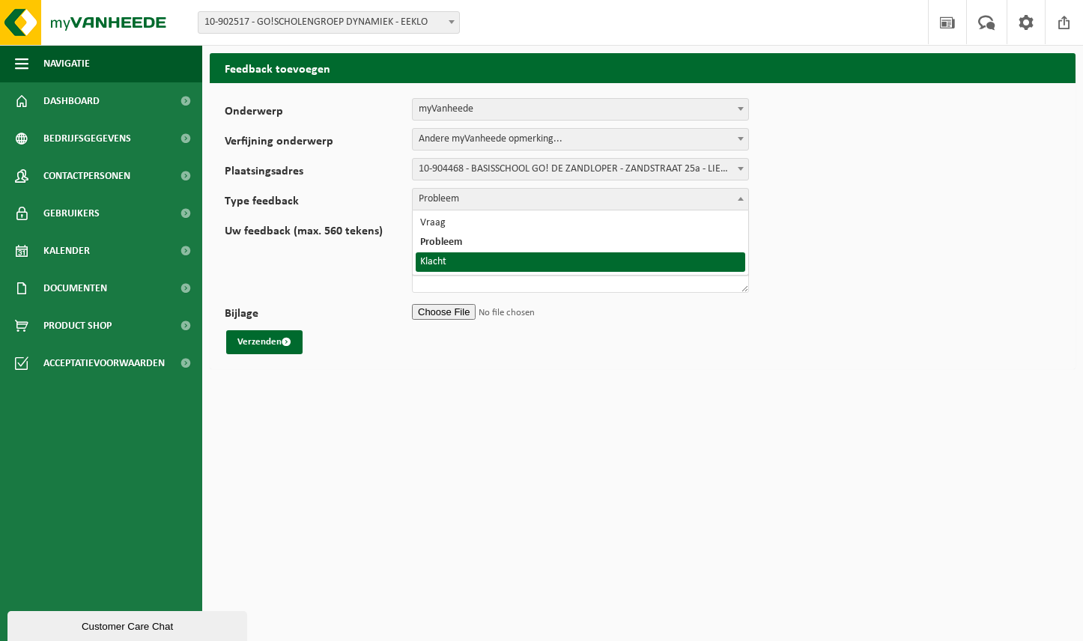
select select "COM"
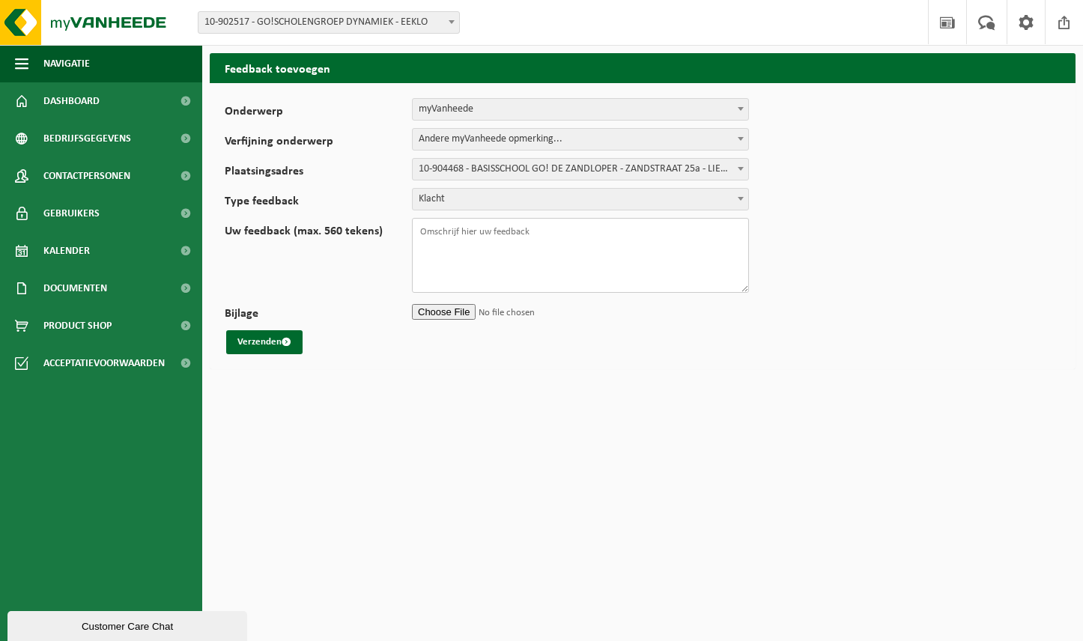
click at [452, 252] on textarea "Uw feedback (max. 560 tekens)" at bounding box center [580, 255] width 337 height 75
click at [496, 248] on textarea "Uw feedback (max. 560 tekens)" at bounding box center [580, 255] width 337 height 75
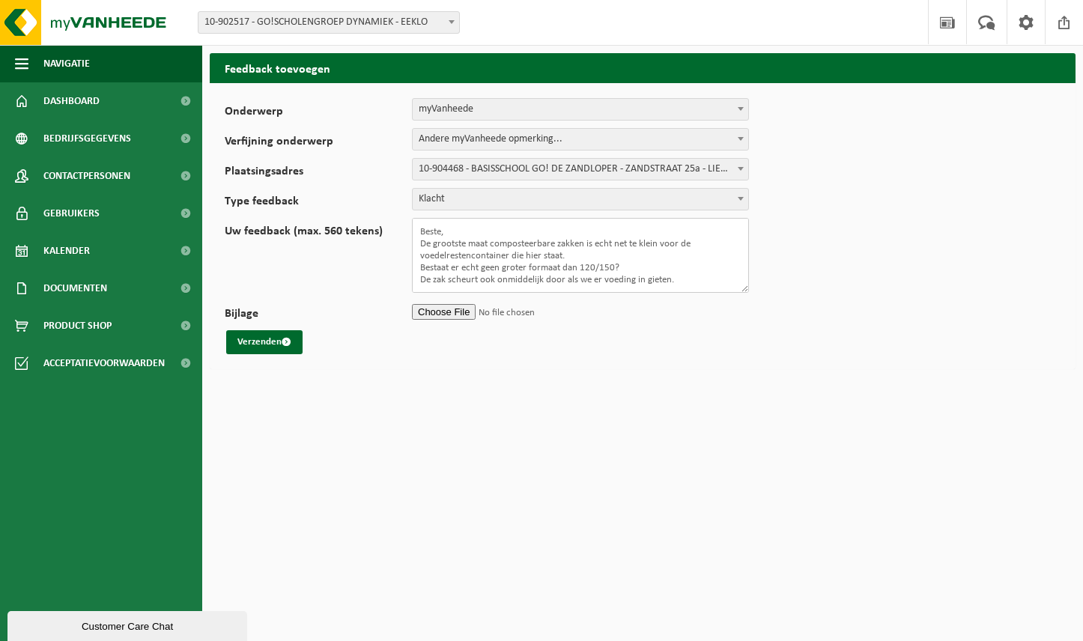
click at [536, 270] on textarea "Beste, De grootste maat composteerbare zakken is echt net te klein voor de voed…" at bounding box center [580, 255] width 337 height 75
click at [682, 272] on textarea "Beste, De grootste maat composteerbare zakken is echt net te klein voor de voed…" at bounding box center [580, 255] width 337 height 75
click at [573, 251] on textarea "Beste, De grootste maat composteerbare zakken is echt net te klein voor de voed…" at bounding box center [580, 255] width 337 height 75
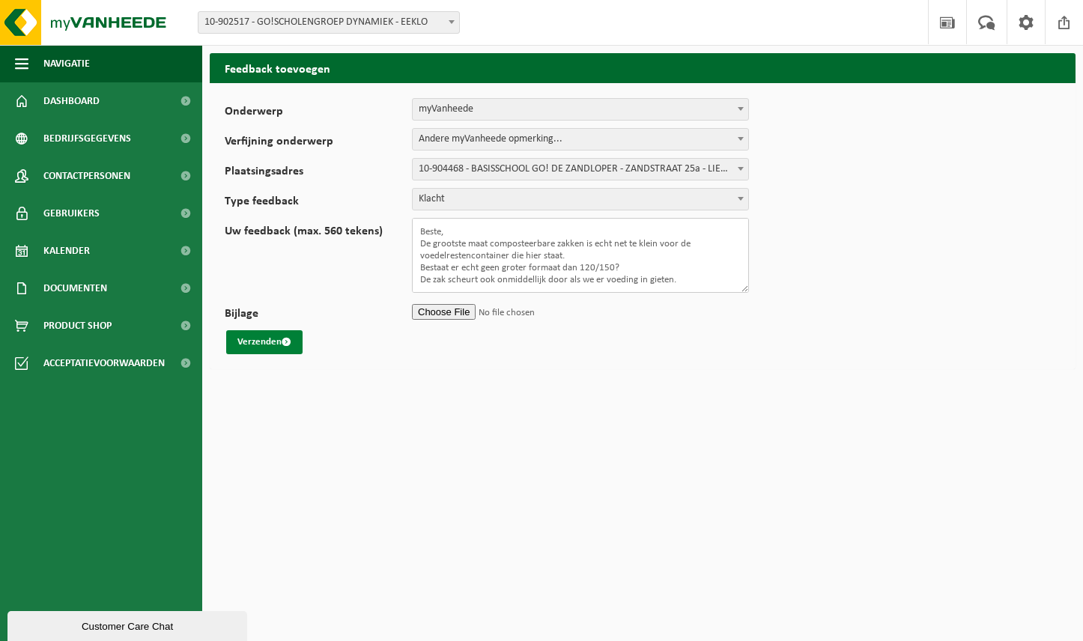
type textarea "Beste, De grootste maat composteerbare zakken is echt net te klein voor de voed…"
click at [272, 345] on button "Verzenden" at bounding box center [264, 342] width 76 height 24
